Goal: Task Accomplishment & Management: Manage account settings

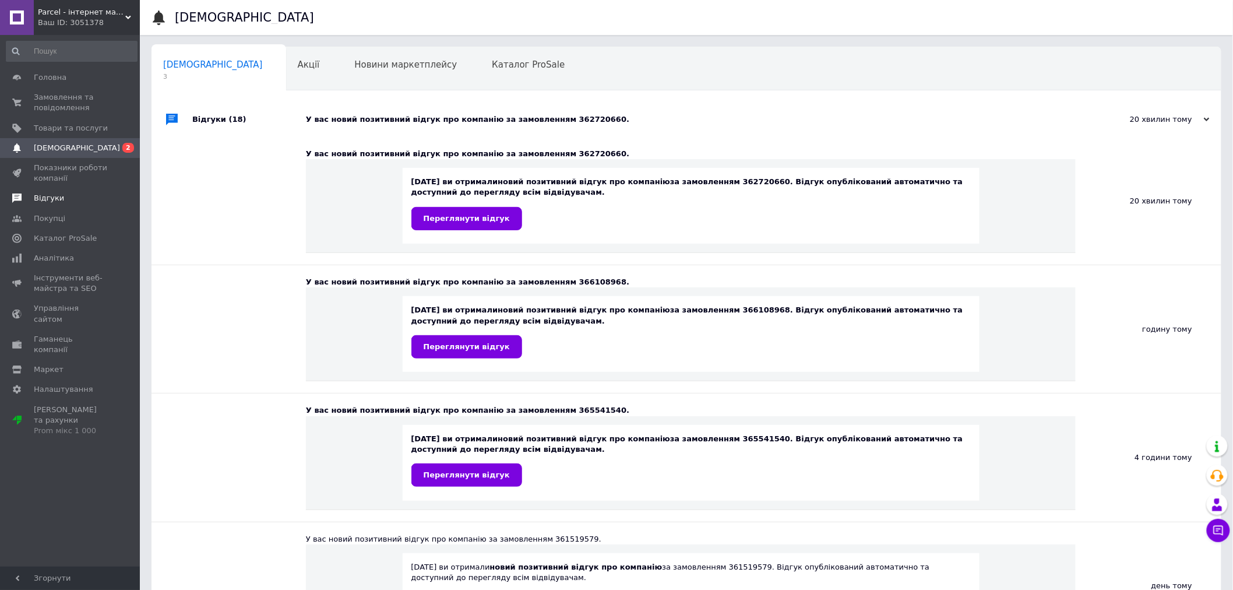
click at [56, 201] on span "Відгуки" at bounding box center [49, 198] width 30 height 10
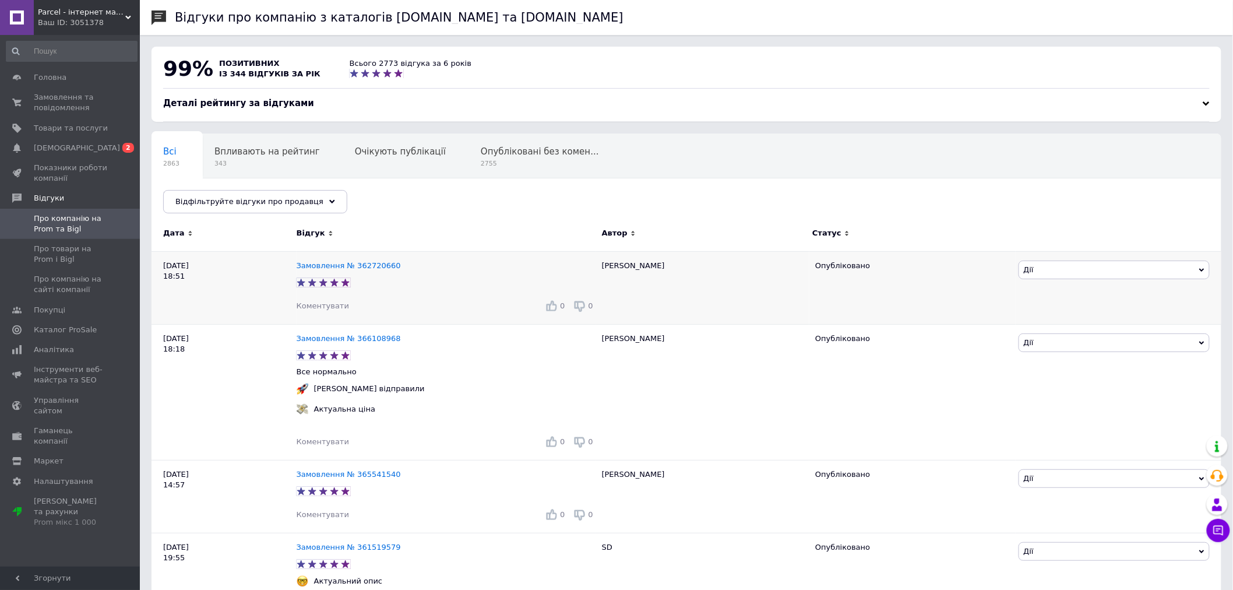
drag, startPoint x: 298, startPoint y: 245, endPoint x: 278, endPoint y: 266, distance: 28.4
drag, startPoint x: 278, startPoint y: 266, endPoint x: 310, endPoint y: 266, distance: 32.1
click at [80, 237] on link "Про компанію на Prom та Bigl" at bounding box center [71, 224] width 143 height 30
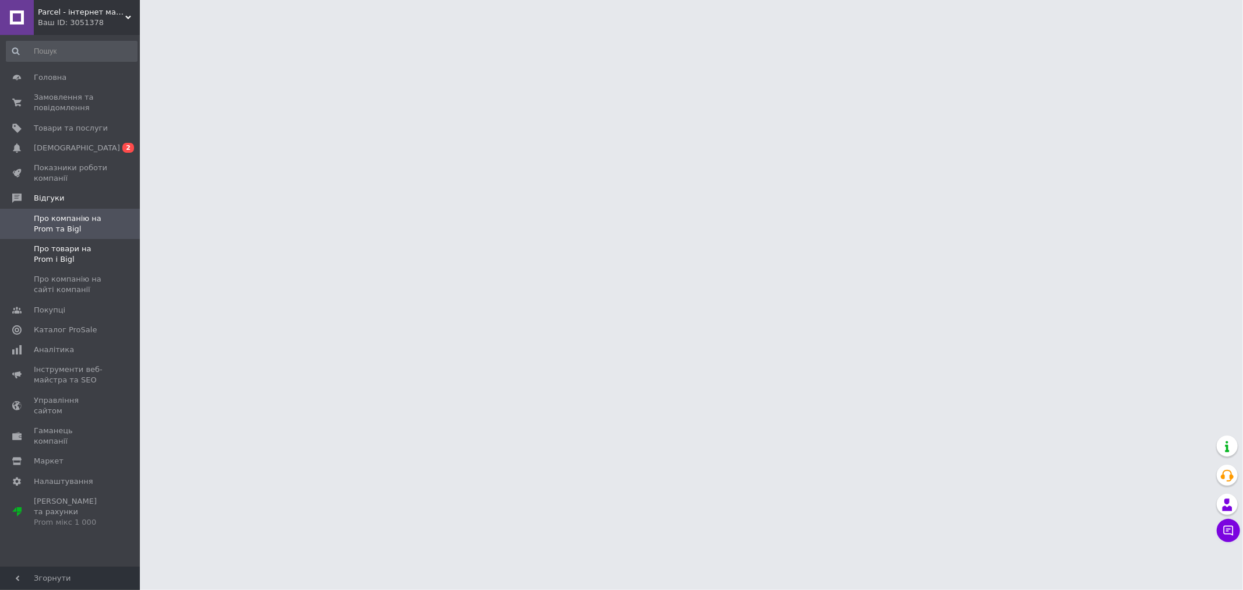
click at [82, 244] on span "Про товари на Prom і Bigl" at bounding box center [71, 254] width 74 height 21
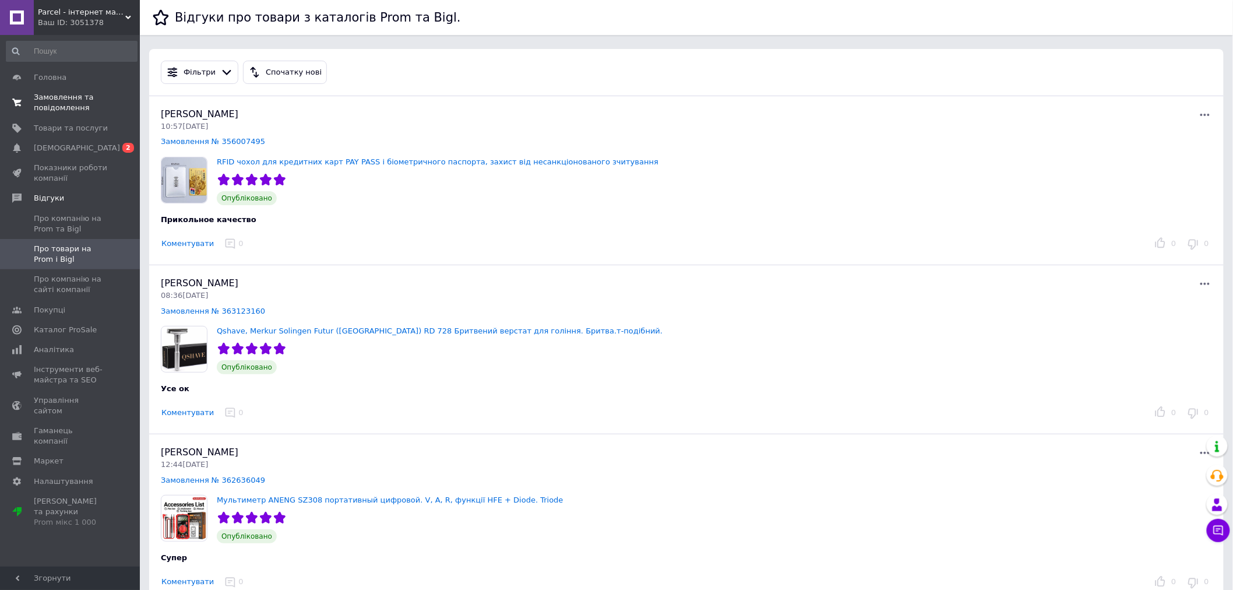
click at [64, 98] on span "Замовлення та повідомлення" at bounding box center [71, 102] width 74 height 21
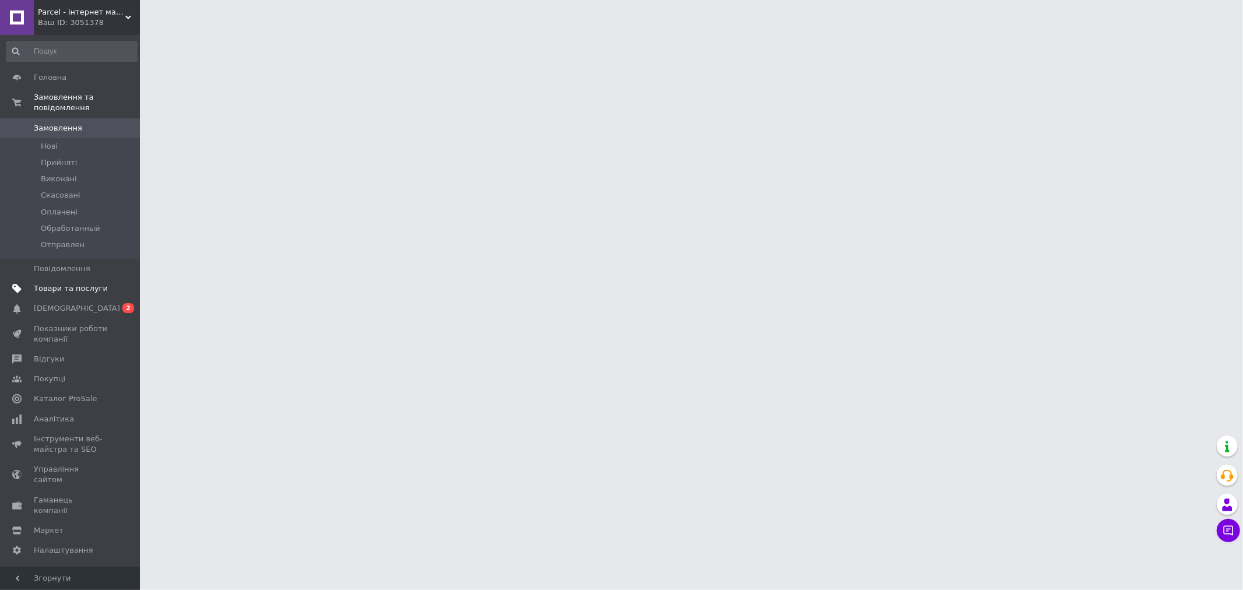
click at [60, 283] on span "Товари та послуги" at bounding box center [71, 288] width 74 height 10
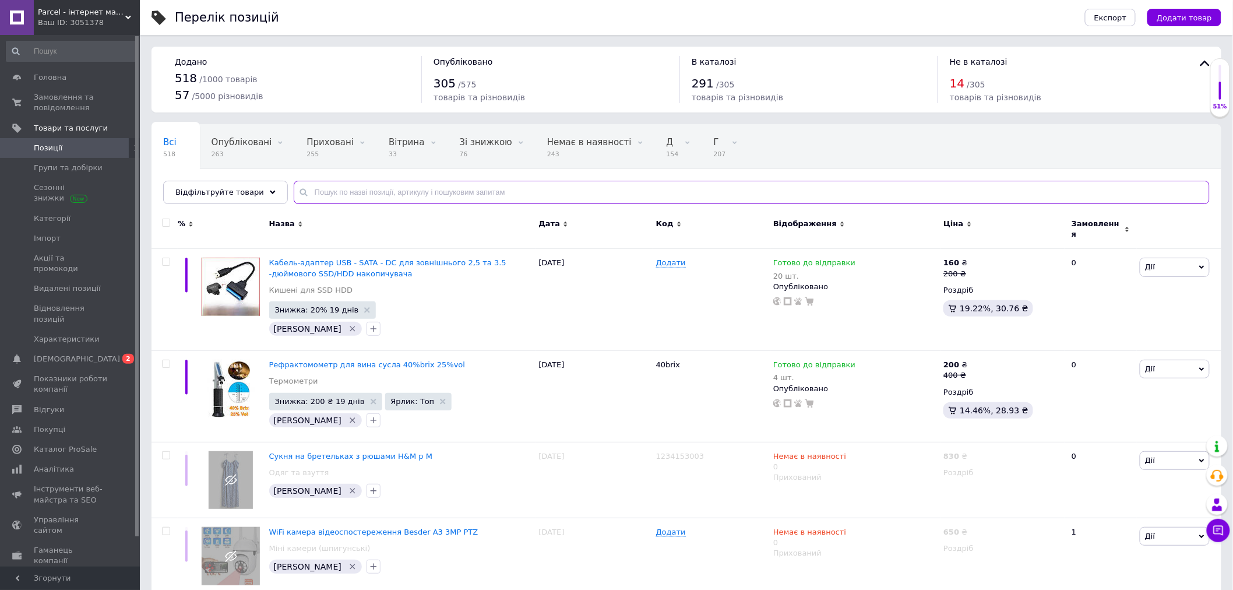
drag, startPoint x: 351, startPoint y: 189, endPoint x: 351, endPoint y: 197, distance: 8.2
click at [351, 196] on input "text" at bounding box center [752, 192] width 916 height 23
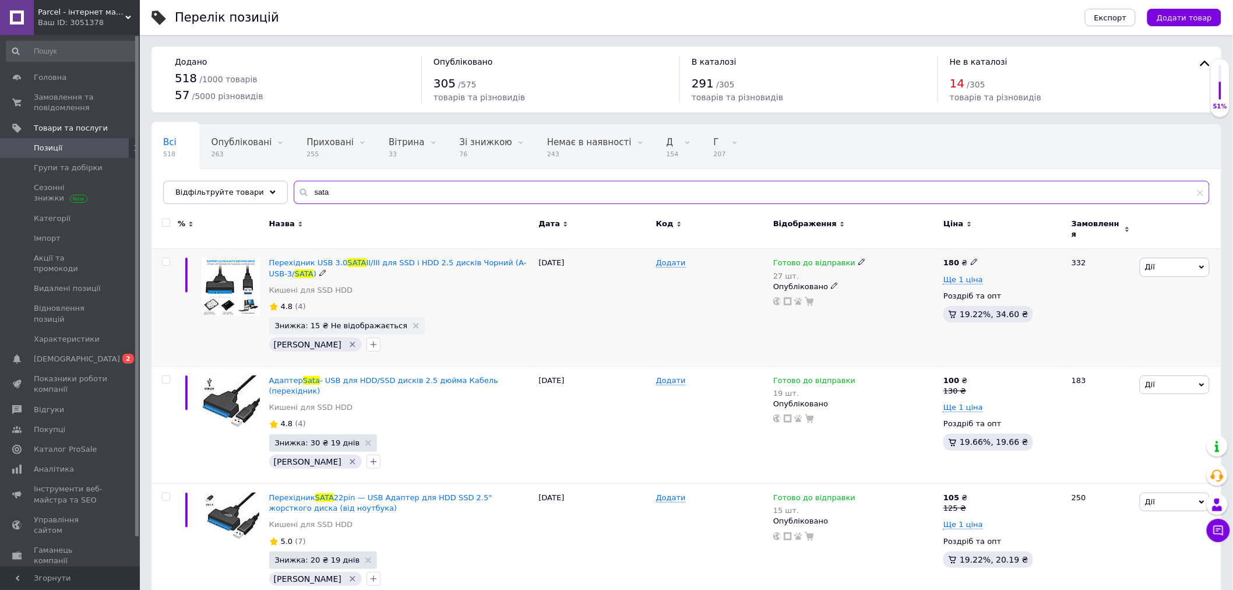
type input "sata"
click at [791, 272] on div "27 шт." at bounding box center [819, 276] width 93 height 9
click at [903, 243] on span "Готово до відправки" at bounding box center [922, 259] width 112 height 33
drag, startPoint x: 894, startPoint y: 297, endPoint x: 867, endPoint y: 299, distance: 26.9
click at [867, 299] on input "27" at bounding box center [910, 309] width 89 height 23
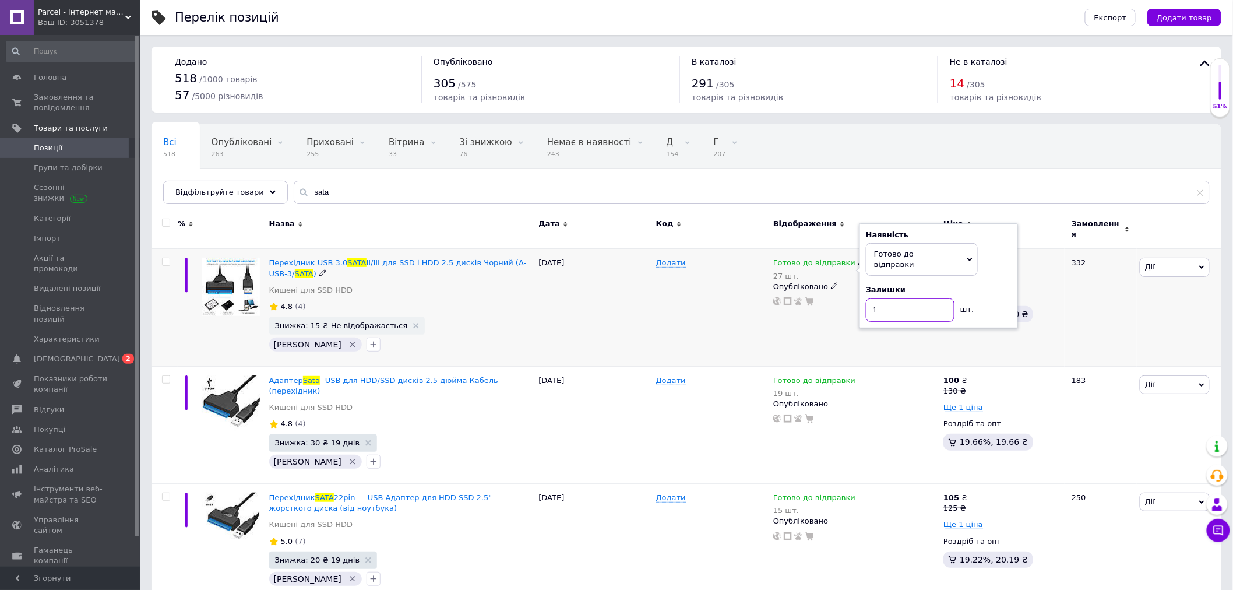
type input "1"
click at [797, 349] on div "Готово до відправки 27 шт. Наявність [PERSON_NAME] до відправки В наявності Нем…" at bounding box center [856, 307] width 170 height 117
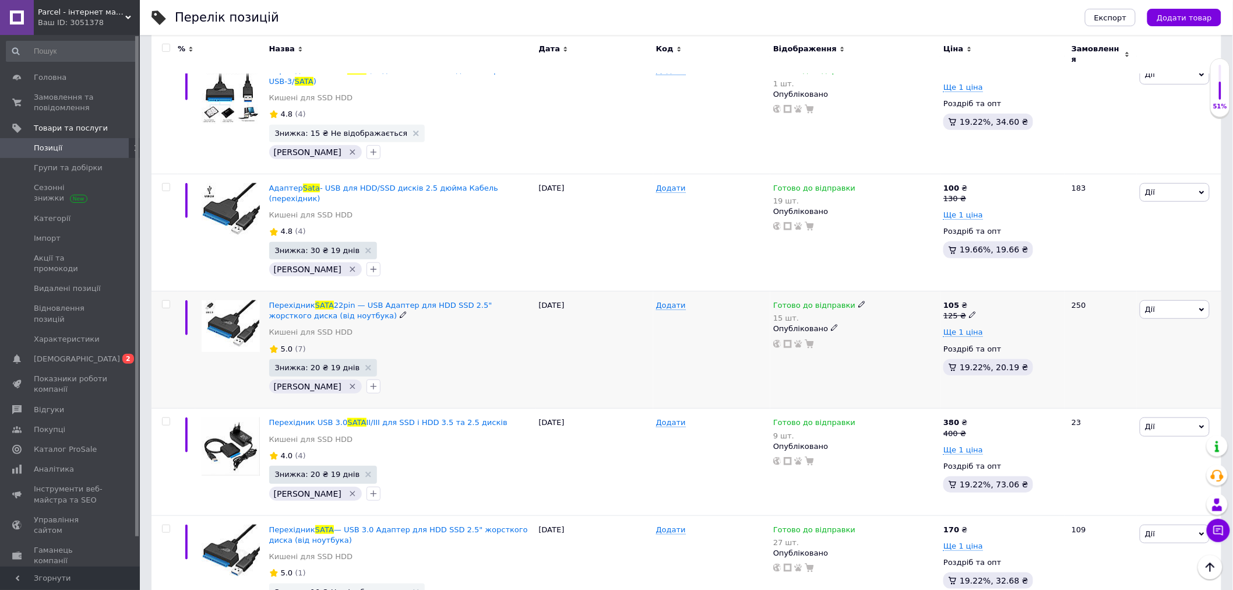
scroll to position [194, 0]
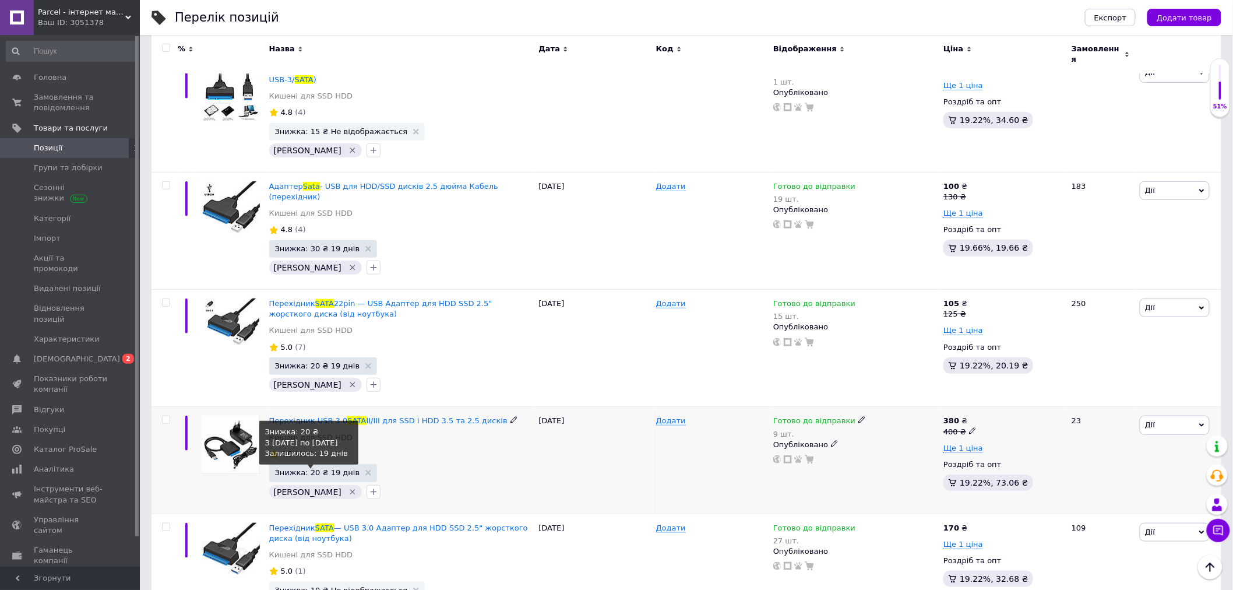
click at [297, 469] on span "Знижка: 20 ₴ 19 днів" at bounding box center [317, 473] width 85 height 8
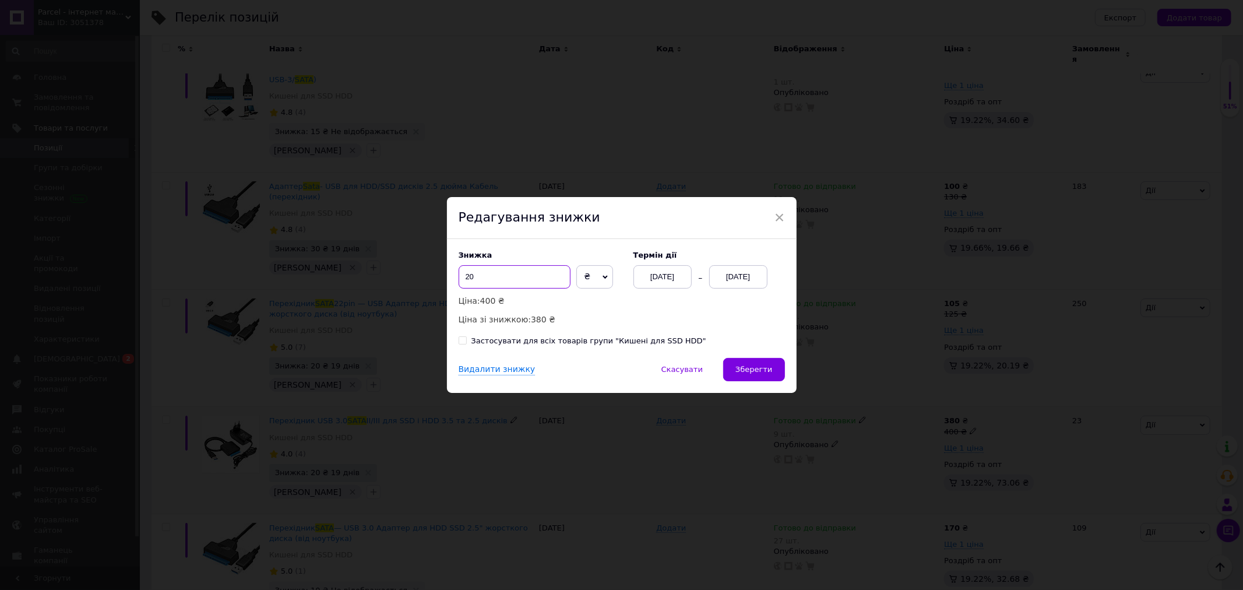
drag, startPoint x: 468, startPoint y: 284, endPoint x: 462, endPoint y: 283, distance: 6.4
click at [462, 283] on input "20" at bounding box center [515, 276] width 112 height 23
type input "35"
click at [757, 378] on button "Зберегти" at bounding box center [753, 369] width 61 height 23
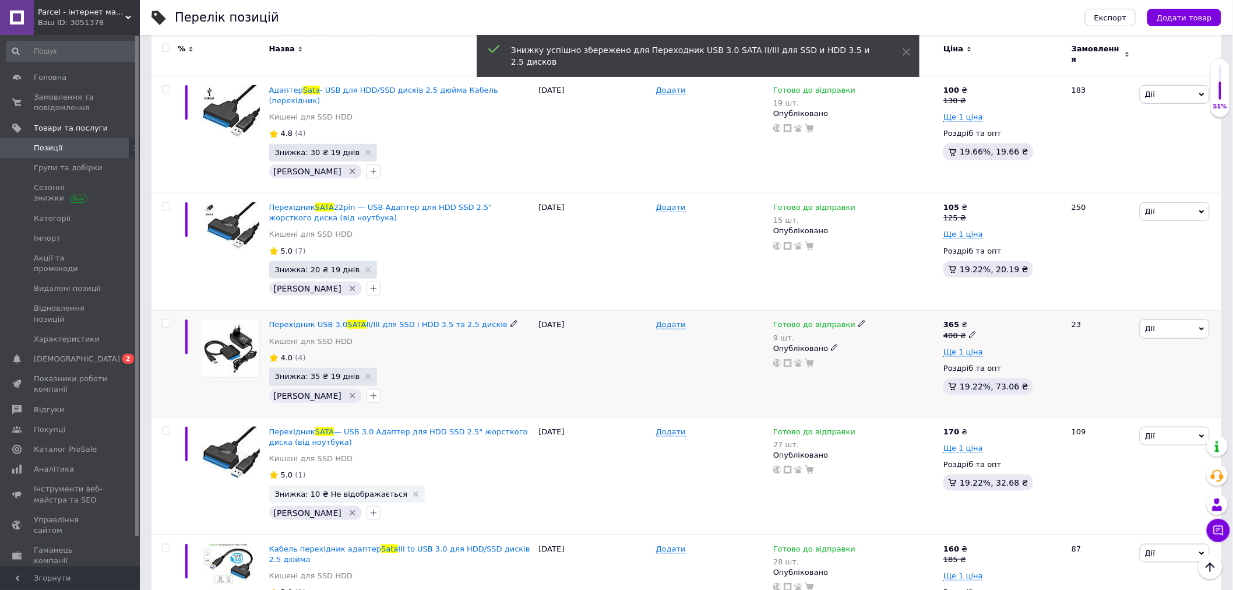
scroll to position [323, 0]
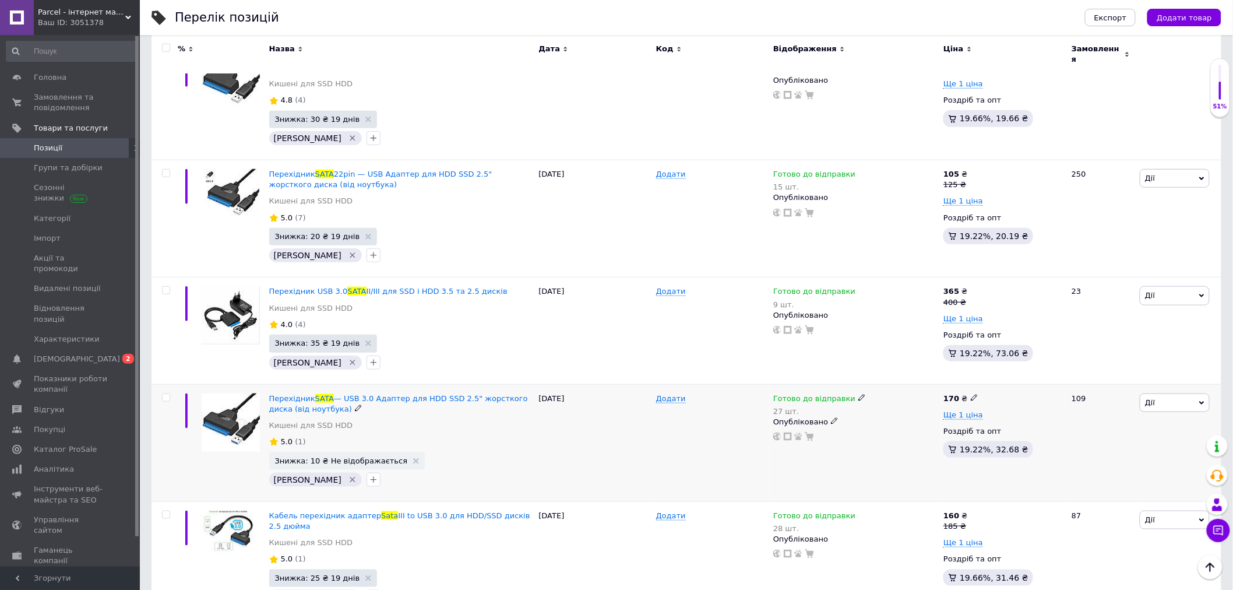
click at [785, 407] on div "27 шт." at bounding box center [819, 411] width 93 height 9
click at [880, 385] on span "Готово до відправки" at bounding box center [894, 394] width 40 height 19
drag, startPoint x: 895, startPoint y: 409, endPoint x: 866, endPoint y: 415, distance: 29.7
click at [866, 434] on input "27" at bounding box center [910, 445] width 89 height 23
type input "1"
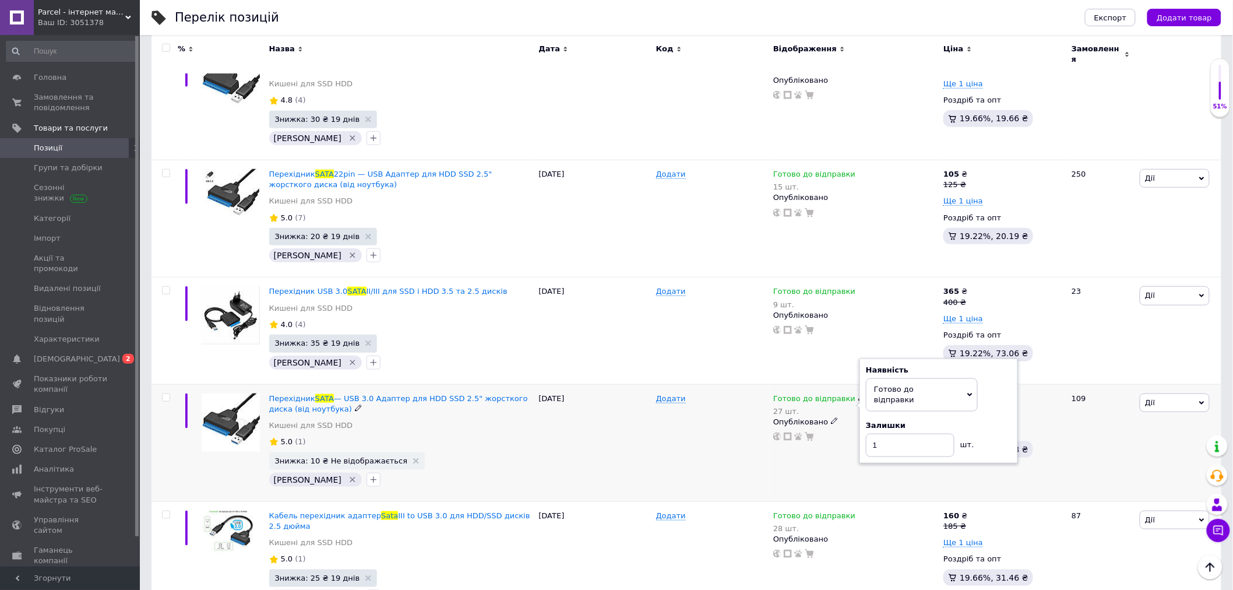
click at [786, 441] on div "Готово до відправки 27 шт. Наявність [PERSON_NAME] до відправки В наявності Нем…" at bounding box center [856, 442] width 170 height 117
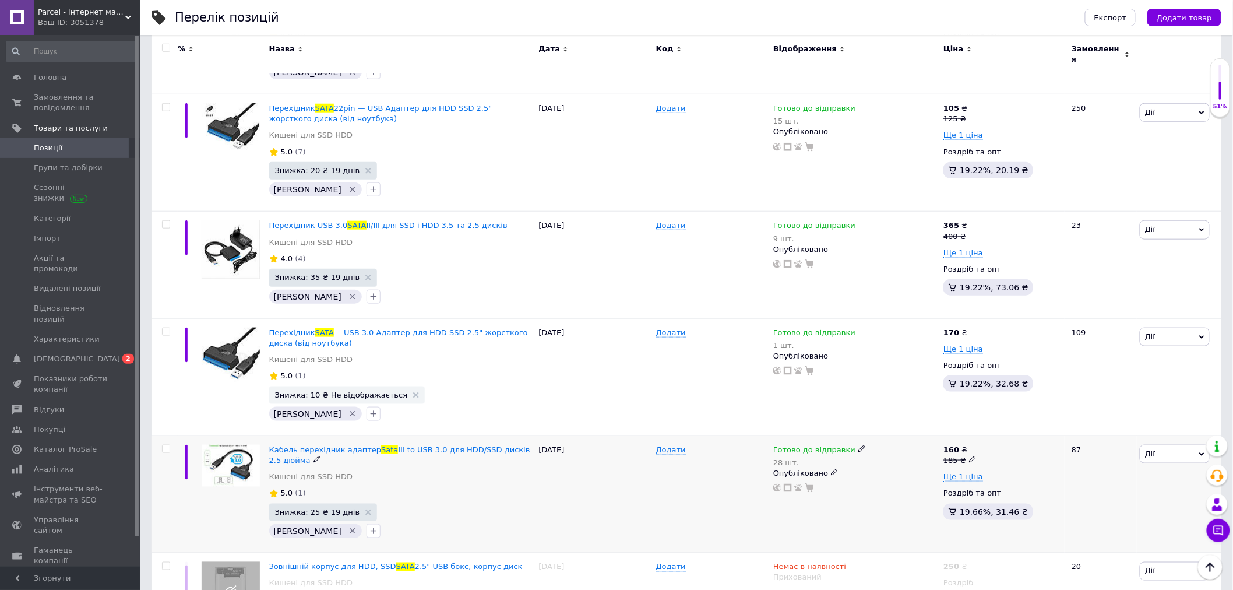
scroll to position [388, 0]
click at [353, 505] on span "Знижка: 25 ₴ 19 днів" at bounding box center [323, 513] width 108 height 17
click at [365, 511] on use at bounding box center [368, 514] width 6 height 6
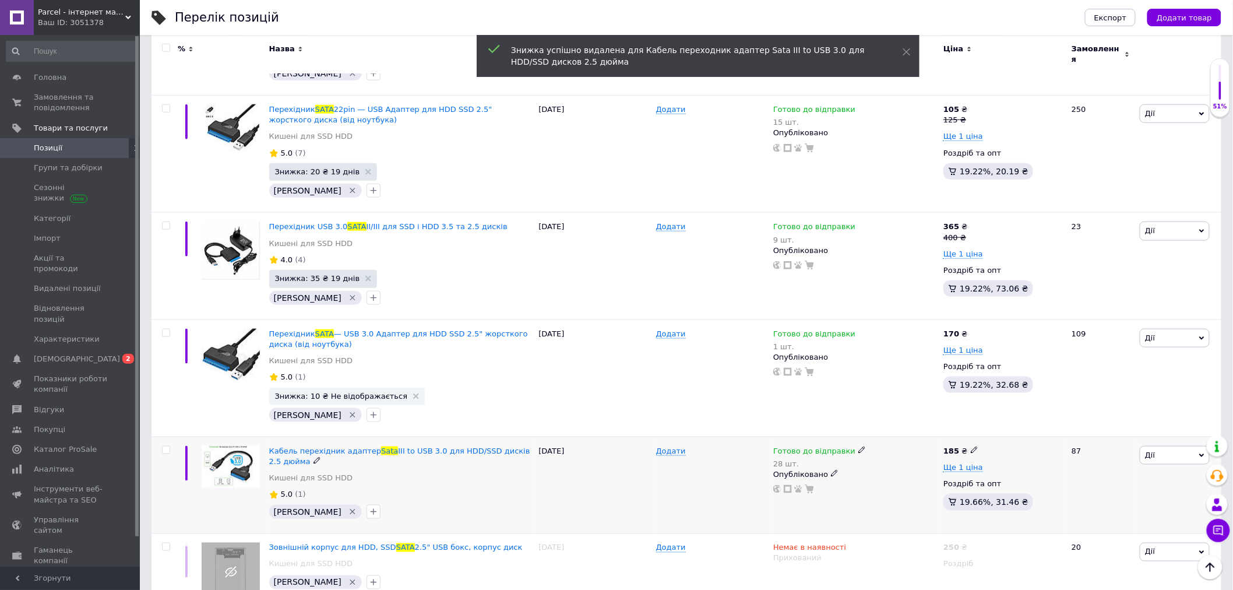
click at [786, 459] on div "28 шт." at bounding box center [819, 463] width 93 height 9
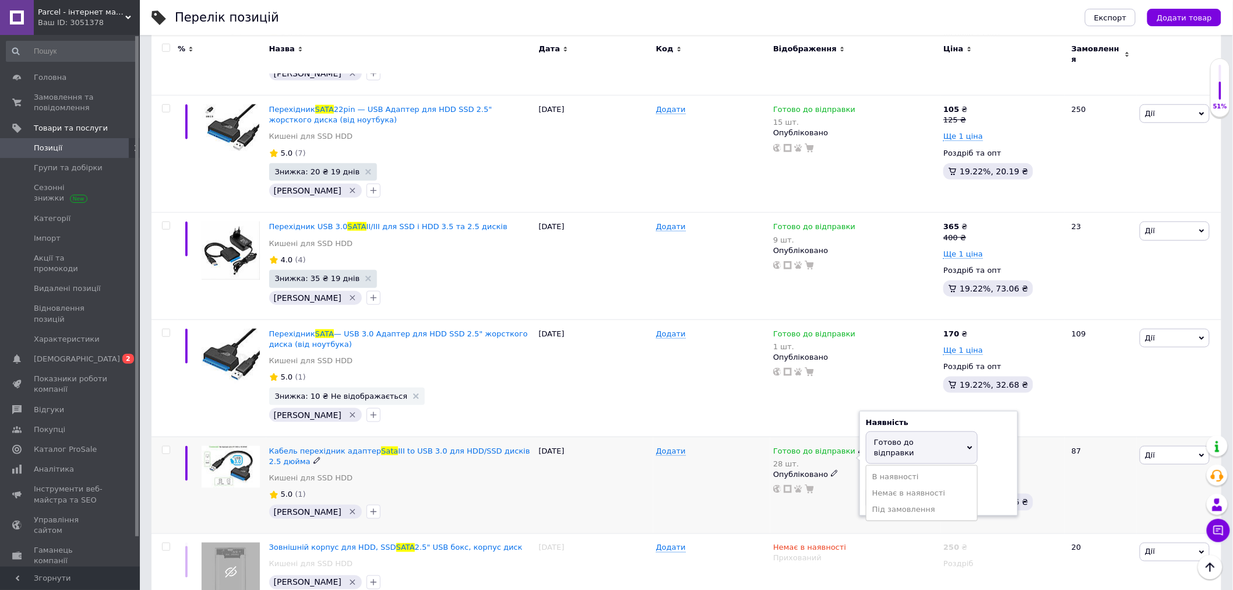
click at [914, 438] on span "Готово до відправки" at bounding box center [894, 447] width 40 height 19
drag, startPoint x: 891, startPoint y: 473, endPoint x: 859, endPoint y: 468, distance: 31.8
click at [860, 468] on div "Наявність [PERSON_NAME] до відправки В наявності Немає в наявності Під замовлен…" at bounding box center [939, 463] width 159 height 105
type input "1"
click at [822, 500] on div "Готово до відправки 28 шт. Наявність [PERSON_NAME] до відправки В наявності Нем…" at bounding box center [856, 485] width 170 height 97
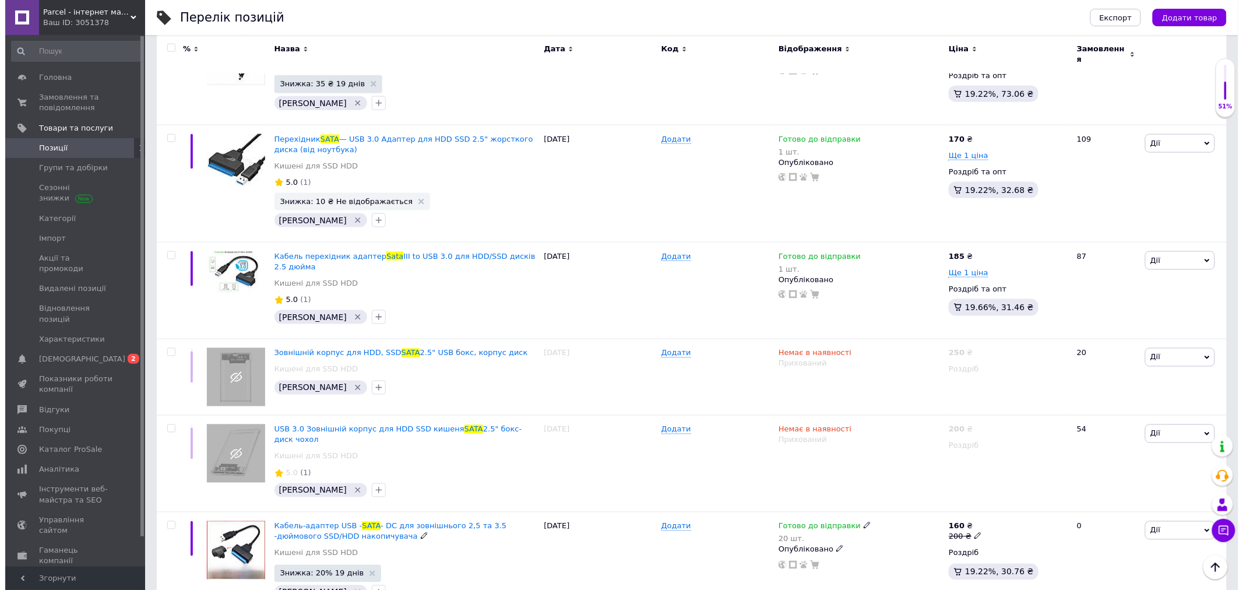
scroll to position [677, 0]
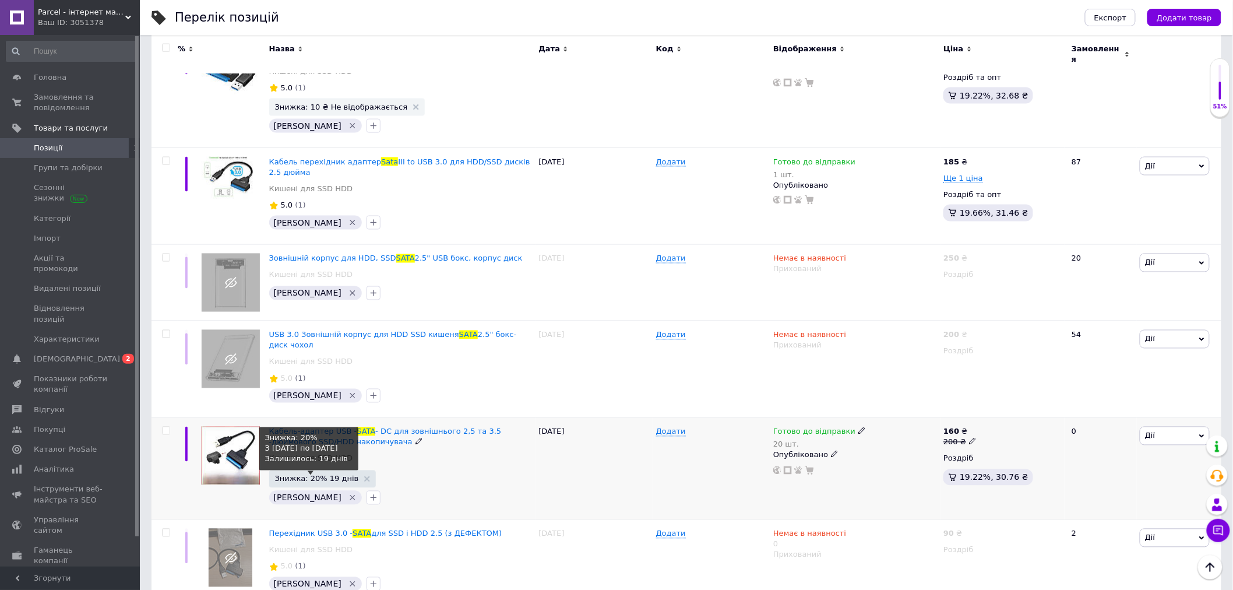
click at [325, 475] on span "Знижка: 20% 19 днів" at bounding box center [317, 479] width 84 height 8
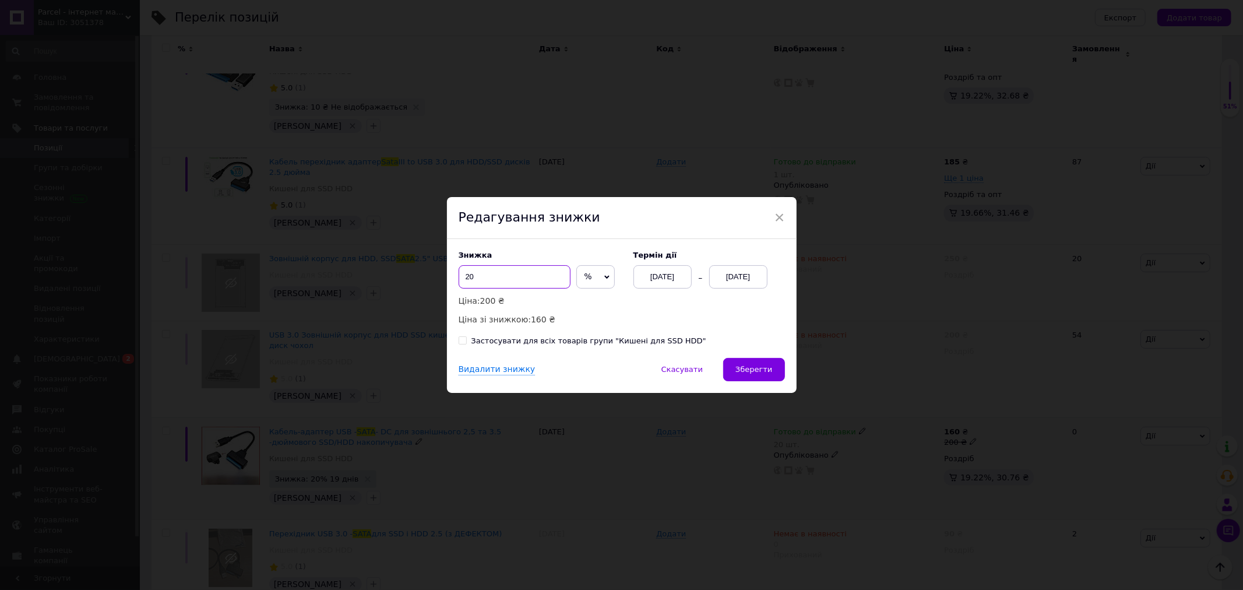
drag, startPoint x: 485, startPoint y: 280, endPoint x: 458, endPoint y: 280, distance: 26.8
click at [459, 280] on input "20" at bounding box center [515, 276] width 112 height 23
type input "30"
click at [753, 371] on span "Зберегти" at bounding box center [754, 369] width 37 height 9
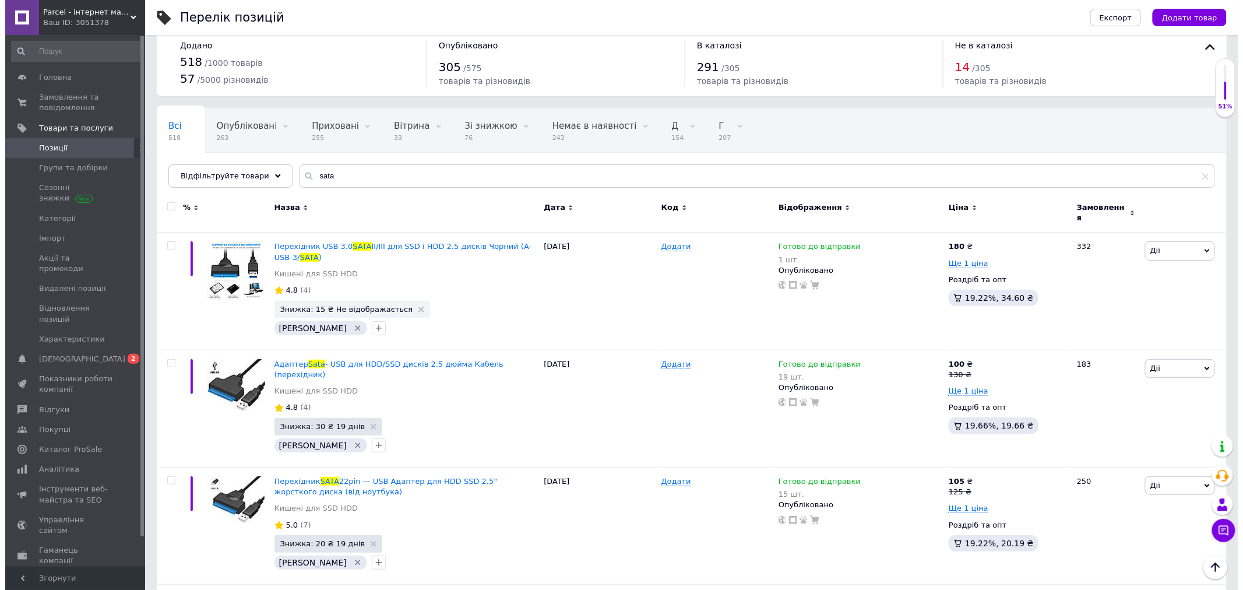
scroll to position [0, 0]
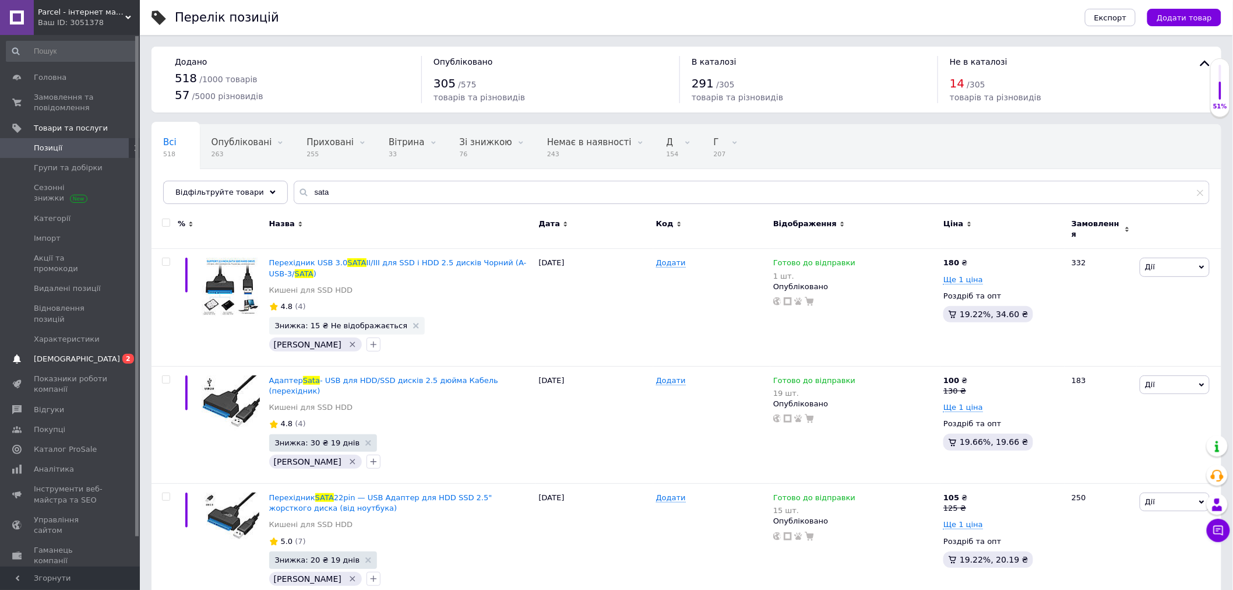
click at [52, 354] on span "[DEMOGRAPHIC_DATA]" at bounding box center [77, 359] width 86 height 10
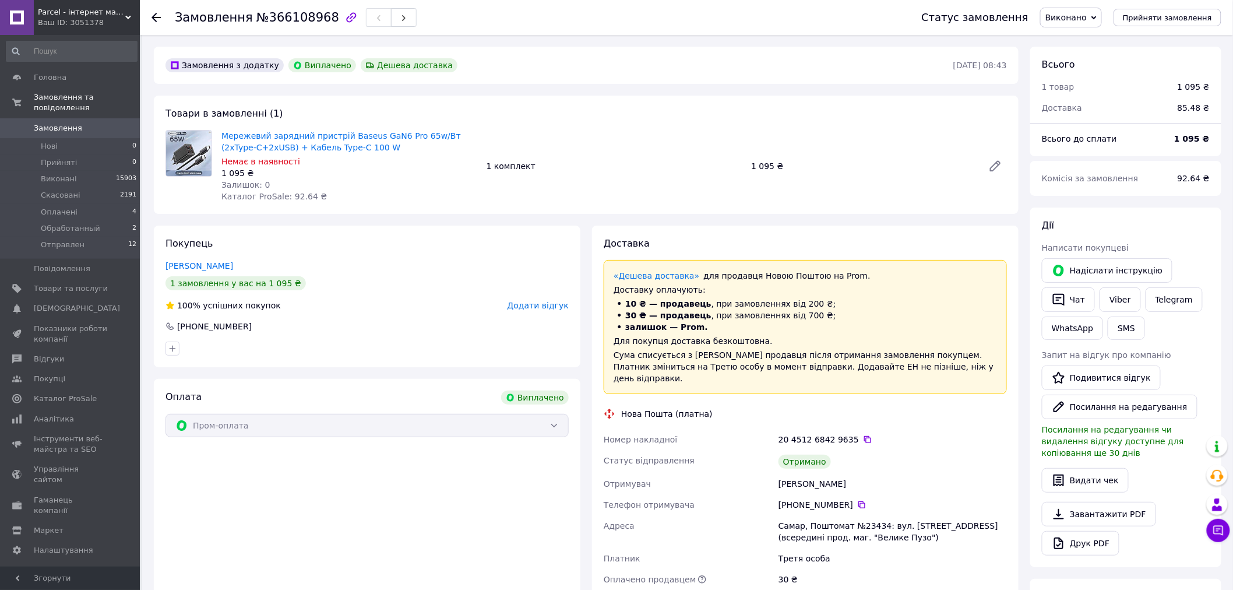
scroll to position [65, 0]
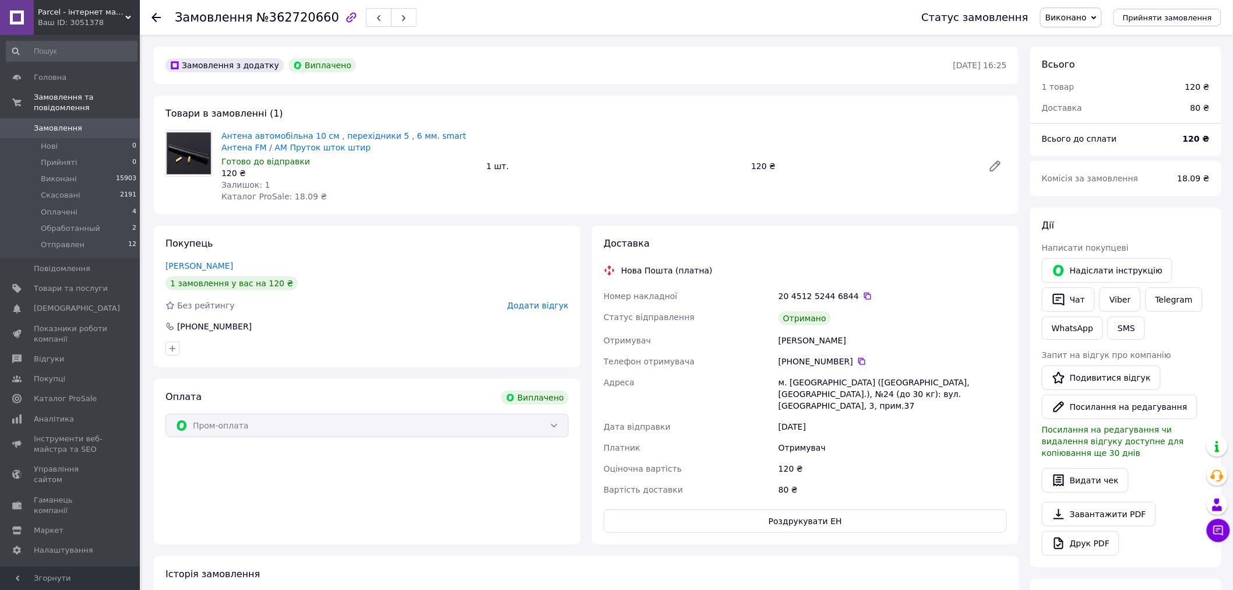
click at [547, 301] on span "Додати відгук" at bounding box center [538, 305] width 61 height 9
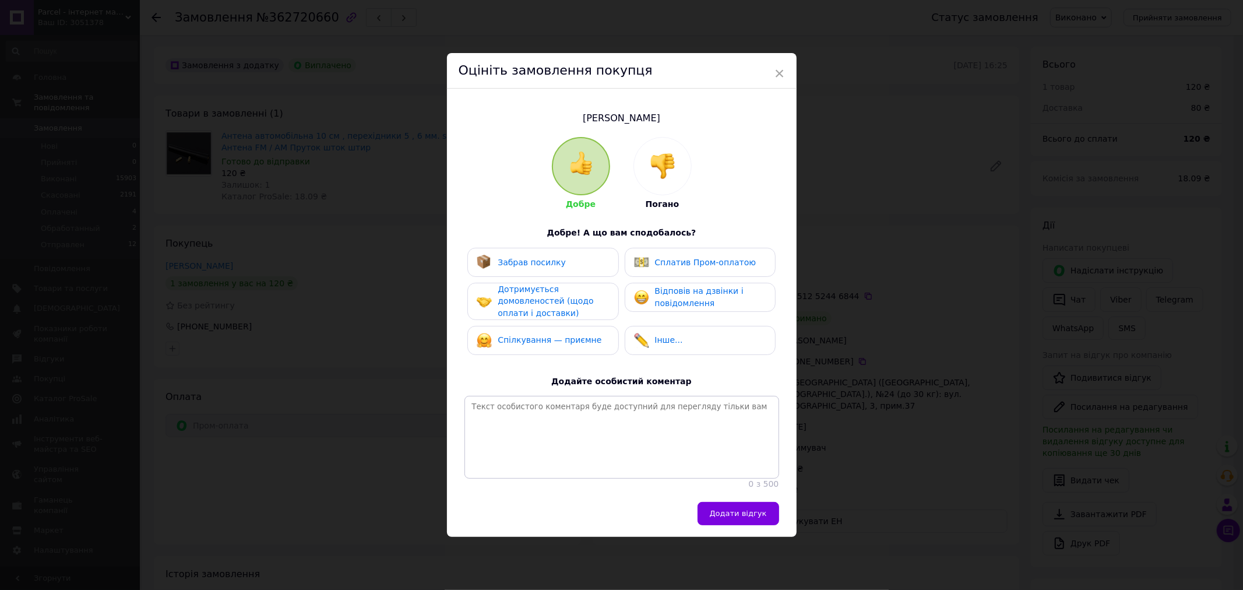
drag, startPoint x: 547, startPoint y: 269, endPoint x: 560, endPoint y: 269, distance: 12.8
click at [548, 269] on div "Забрав посилку" at bounding box center [542, 262] width 151 height 29
click at [660, 269] on div "Сплатив Пром-оплатою" at bounding box center [700, 262] width 151 height 29
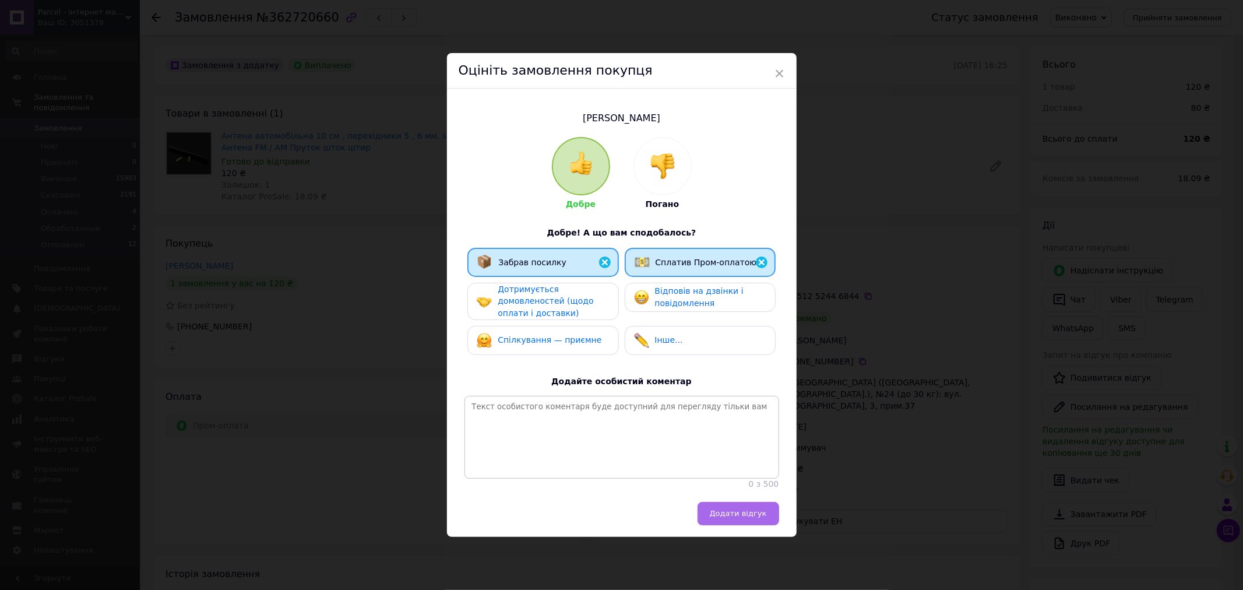
click at [750, 518] on span "Додати відгук" at bounding box center [738, 513] width 57 height 9
